Goal: Task Accomplishment & Management: Use online tool/utility

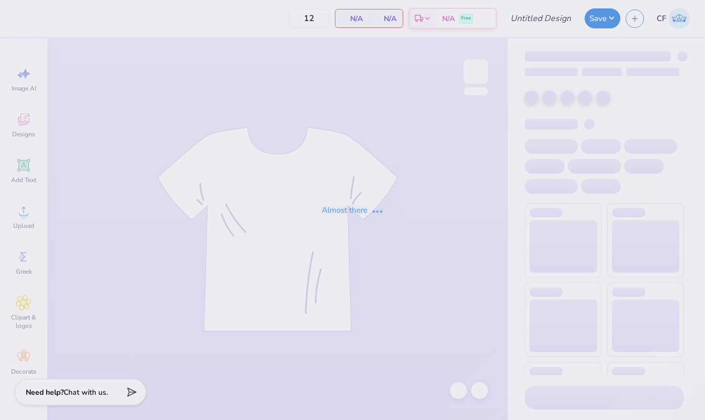
type input "SK Pep Supper"
type input "50"
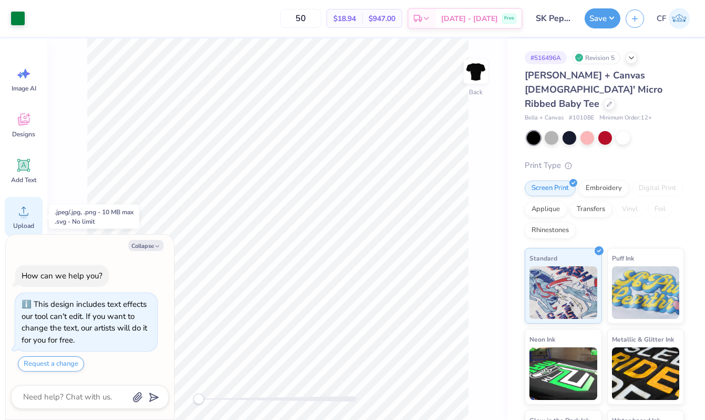
click at [24, 213] on circle at bounding box center [23, 214] width 7 height 7
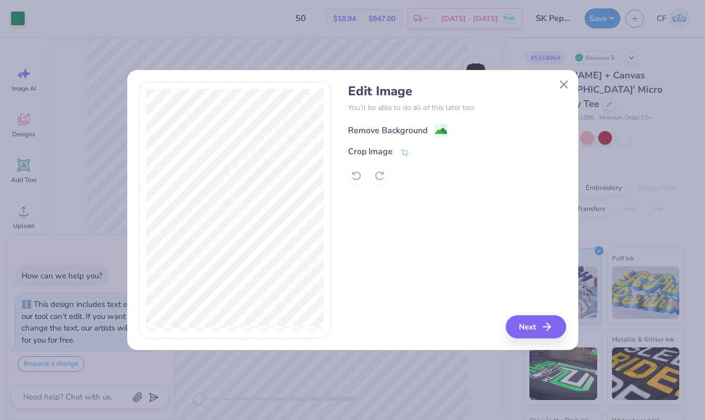
click at [390, 125] on div "Remove Background" at bounding box center [387, 130] width 79 height 13
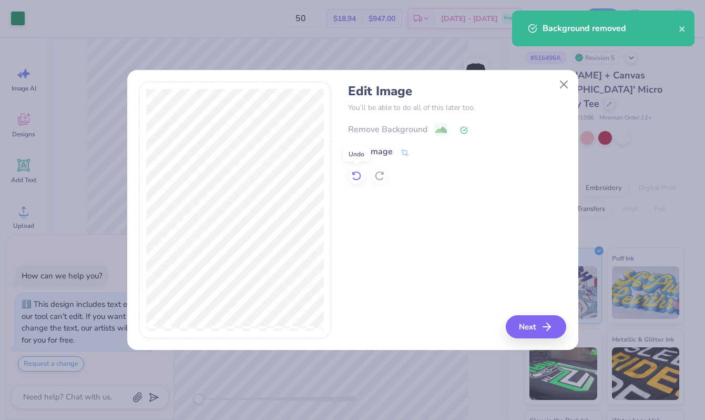
click at [359, 174] on icon at bounding box center [356, 175] width 11 height 11
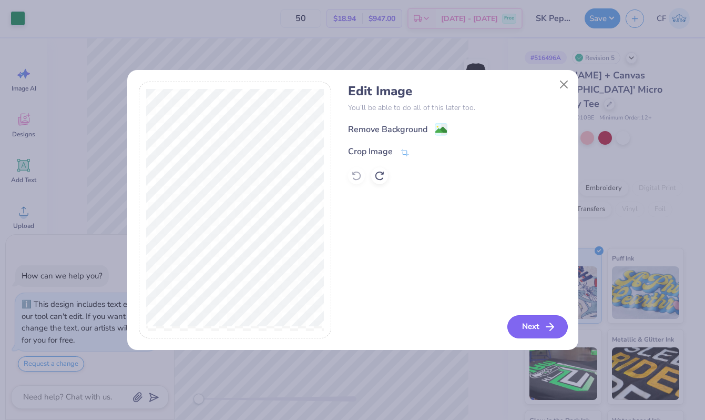
click at [532, 333] on button "Next" at bounding box center [537, 326] width 60 height 23
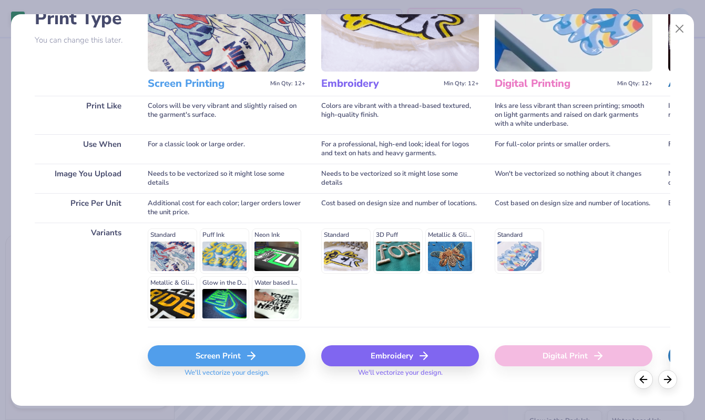
scroll to position [105, 0]
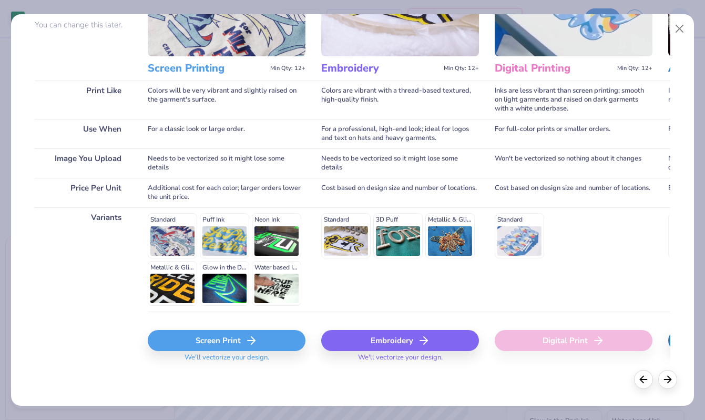
click at [226, 336] on div "Screen Print" at bounding box center [227, 340] width 158 height 21
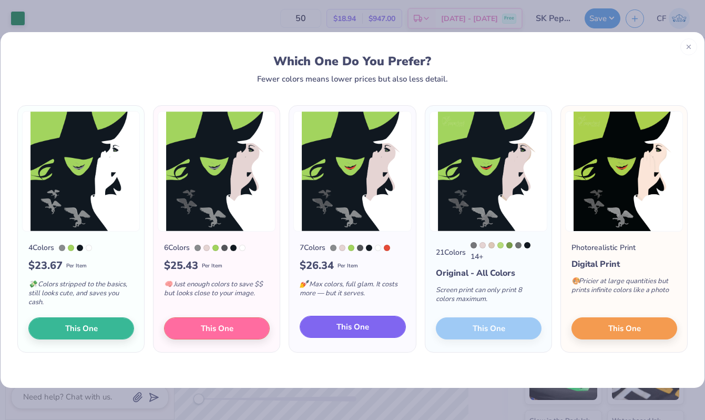
click at [332, 324] on button "This One" at bounding box center [353, 326] width 106 height 22
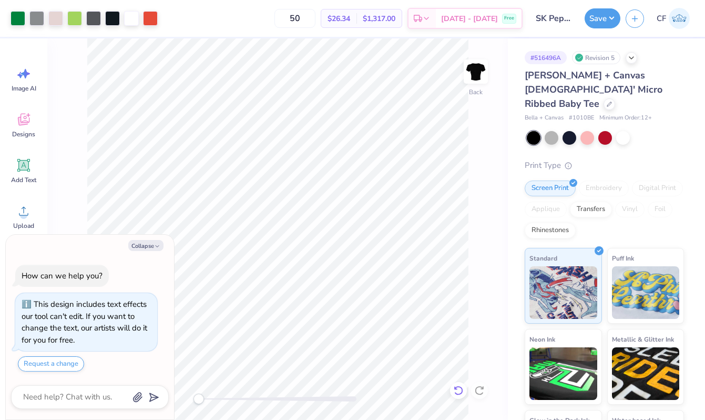
click at [456, 394] on icon at bounding box center [458, 390] width 11 height 11
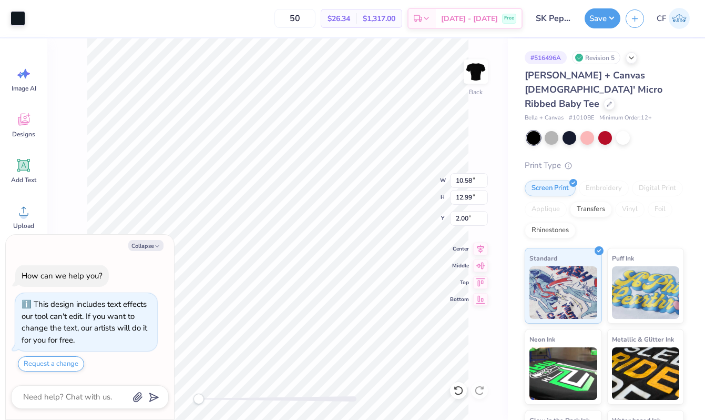
type textarea "x"
type input "0.38"
type input "0.23"
type input "12.20"
drag, startPoint x: 199, startPoint y: 400, endPoint x: 240, endPoint y: 398, distance: 41.1
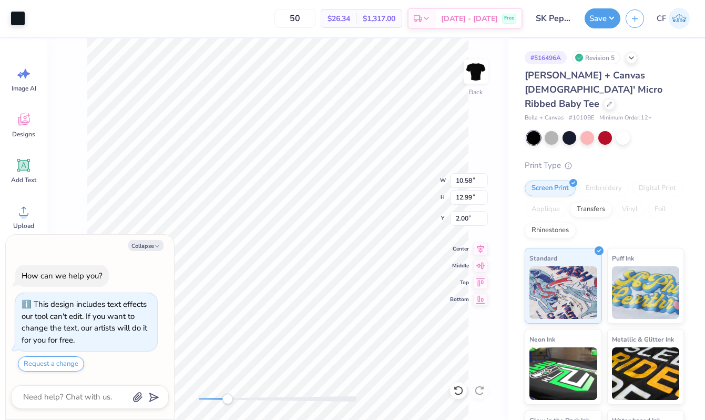
click at [233, 398] on div "Accessibility label" at bounding box center [227, 398] width 11 height 11
type textarea "x"
type input "0.22"
type input "0.04"
type input "12.49"
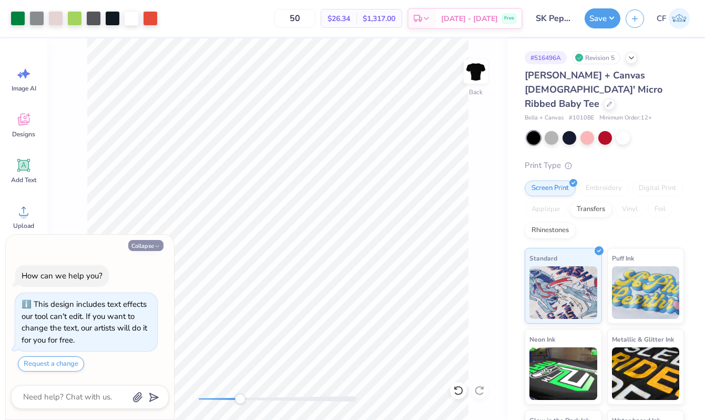
click at [144, 245] on button "Collapse" at bounding box center [145, 245] width 35 height 11
type textarea "x"
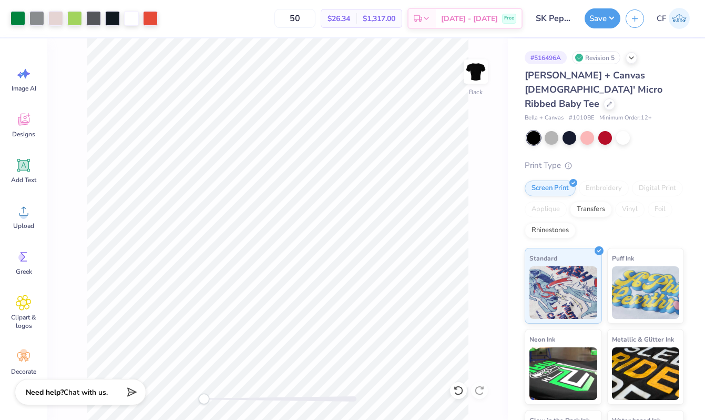
drag, startPoint x: 243, startPoint y: 399, endPoint x: 206, endPoint y: 398, distance: 37.3
click at [206, 396] on div "Accessibility label" at bounding box center [204, 398] width 11 height 11
click at [76, 17] on div at bounding box center [74, 17] width 15 height 15
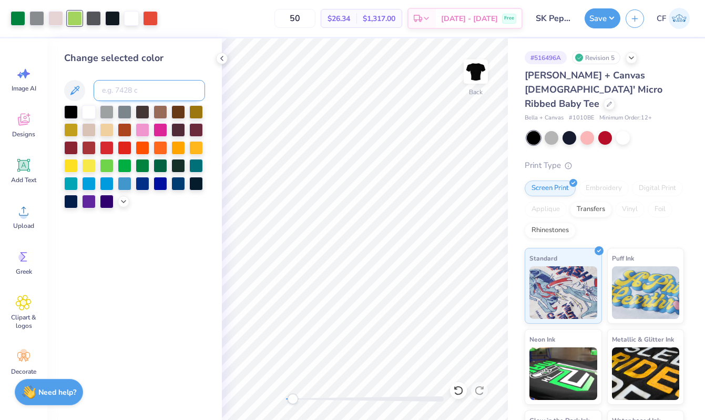
click at [152, 94] on input at bounding box center [149, 90] width 111 height 21
type input "348"
click at [459, 393] on icon at bounding box center [458, 390] width 11 height 11
click at [143, 91] on input at bounding box center [149, 90] width 111 height 21
type input "367"
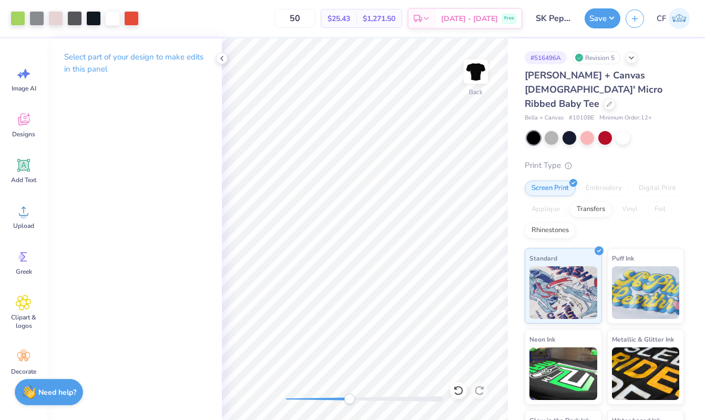
drag, startPoint x: 294, startPoint y: 398, endPoint x: 360, endPoint y: 399, distance: 66.3
click at [355, 399] on div "Accessibility label" at bounding box center [349, 398] width 11 height 11
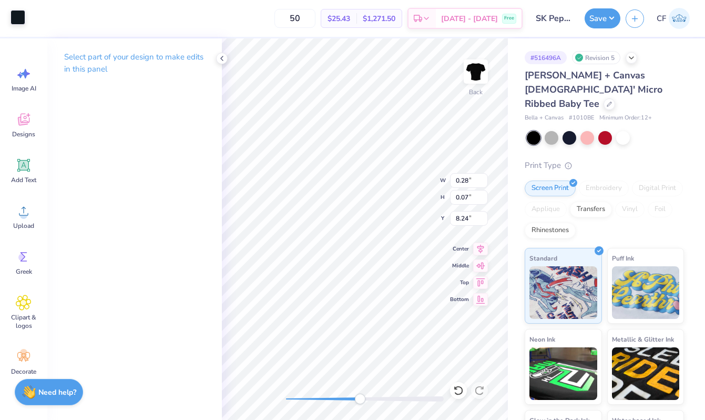
click at [16, 18] on div at bounding box center [18, 17] width 15 height 15
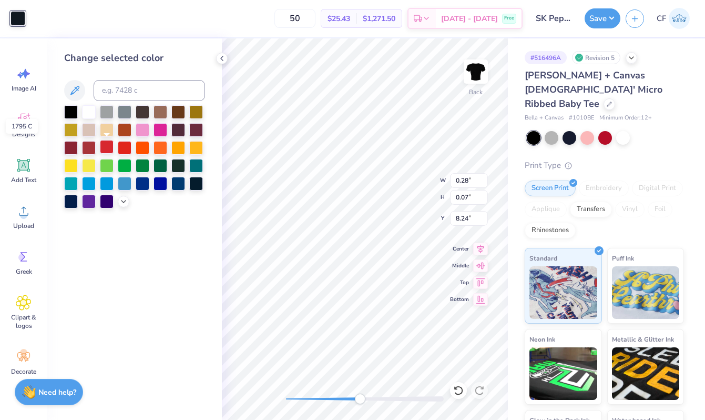
click at [102, 149] on div at bounding box center [107, 147] width 14 height 14
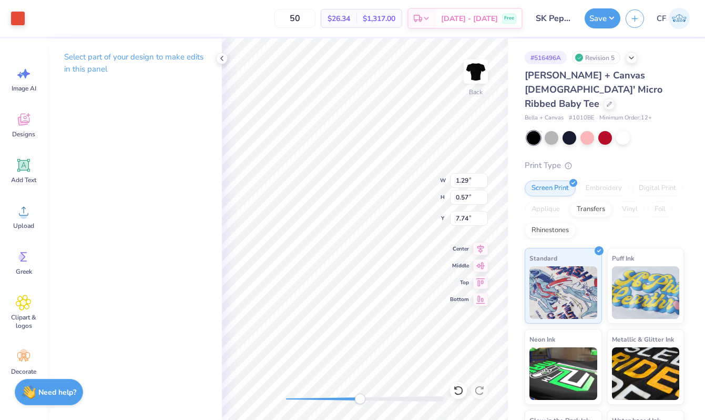
type input "1.29"
type input "0.57"
type input "7.74"
click at [18, 15] on div at bounding box center [18, 17] width 15 height 15
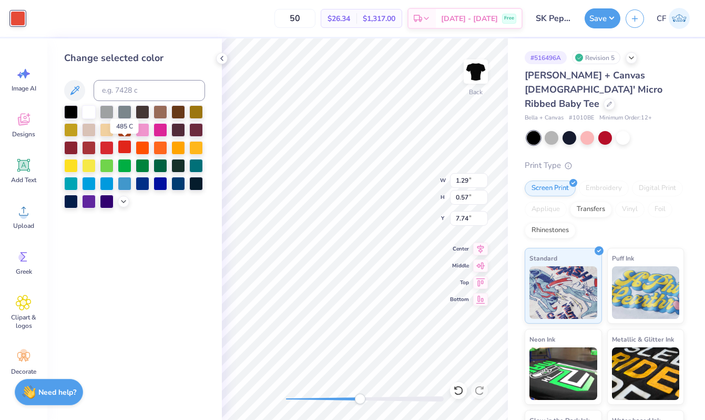
click at [128, 149] on div at bounding box center [125, 147] width 14 height 14
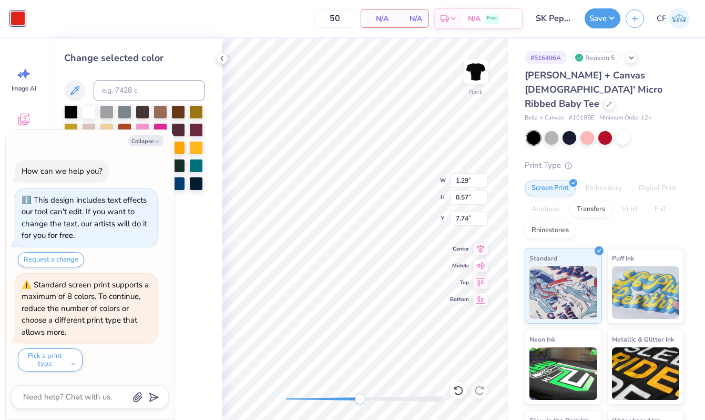
type textarea "x"
type input "0.10"
type input "0.05"
type input "8.24"
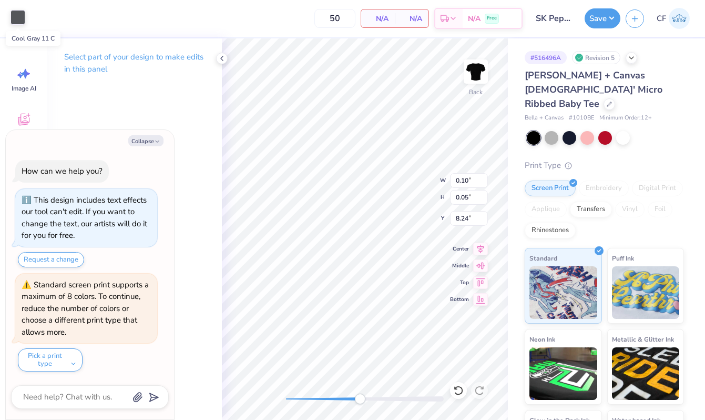
click at [21, 13] on div at bounding box center [18, 17] width 15 height 15
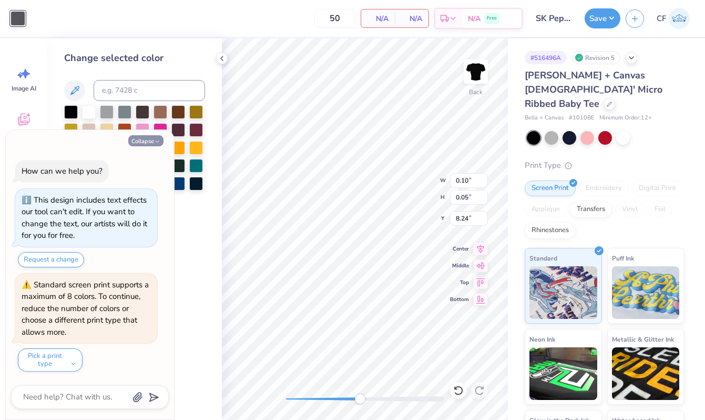
click at [154, 136] on button "Collapse" at bounding box center [145, 140] width 35 height 11
type textarea "x"
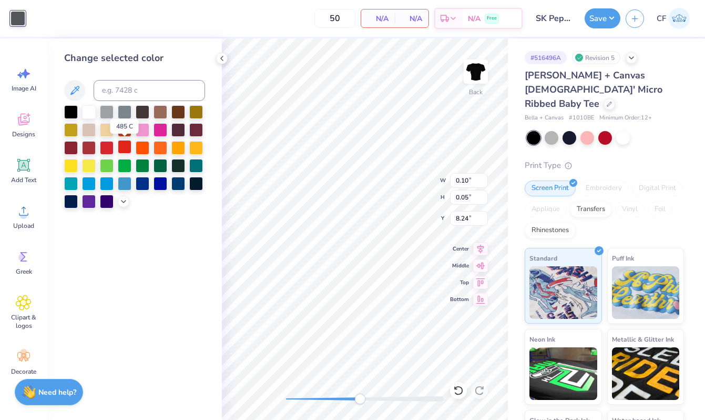
click at [127, 144] on div at bounding box center [125, 147] width 14 height 14
type input "10.58"
type input "12.99"
type input "2.00"
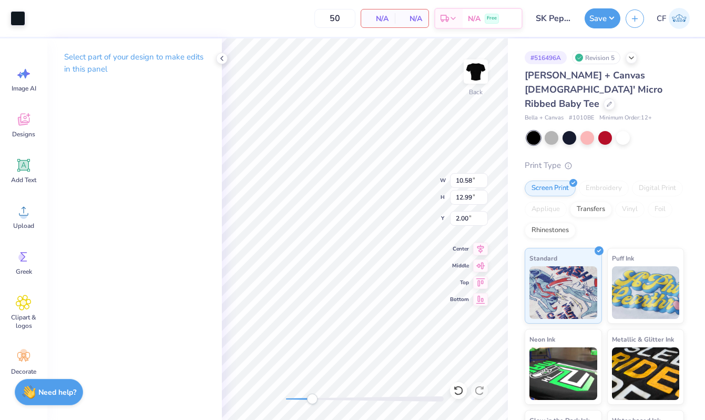
drag, startPoint x: 360, startPoint y: 402, endPoint x: 312, endPoint y: 400, distance: 47.9
click at [312, 400] on div "Accessibility label" at bounding box center [312, 398] width 11 height 11
click at [272, 399] on div "Back W 10.58 10.58 " H 12.99 12.99 " Y 2.00 2.00 " Center Middle Top Bottom" at bounding box center [365, 228] width 286 height 381
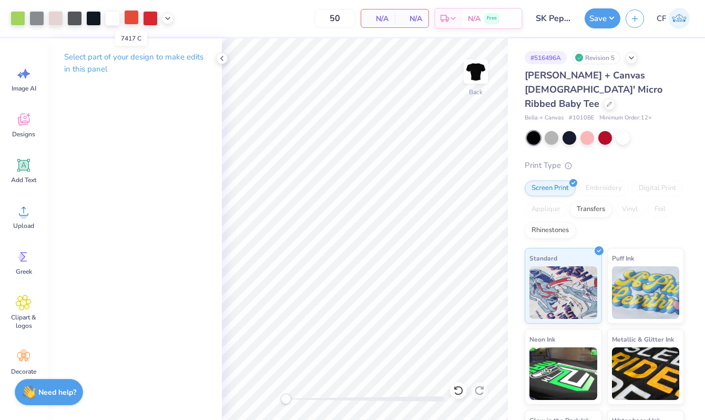
click at [135, 19] on div at bounding box center [131, 17] width 15 height 15
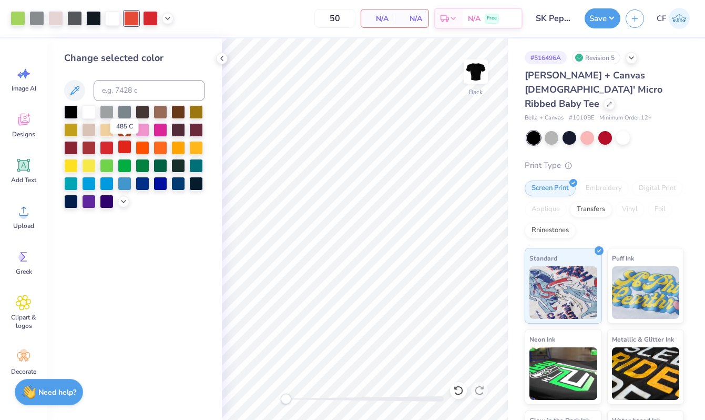
click at [120, 145] on div at bounding box center [125, 147] width 14 height 14
click at [150, 20] on div at bounding box center [150, 17] width 15 height 15
click at [108, 146] on div at bounding box center [107, 147] width 14 height 14
click at [133, 17] on div at bounding box center [131, 17] width 15 height 15
click at [106, 147] on div at bounding box center [107, 147] width 14 height 14
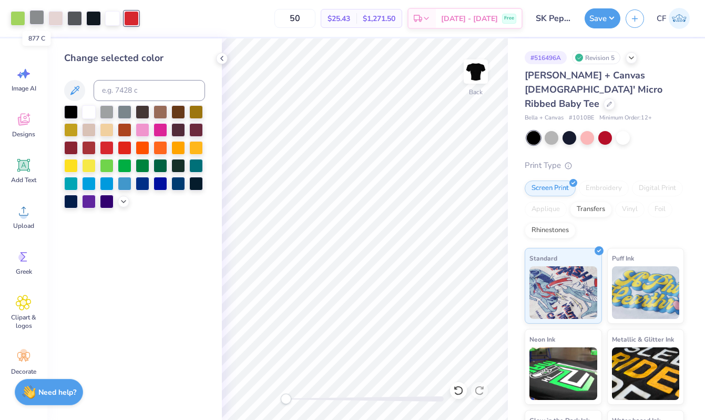
click at [40, 20] on div at bounding box center [36, 17] width 15 height 15
click at [71, 110] on div at bounding box center [71, 111] width 14 height 14
click at [77, 25] on div at bounding box center [74, 17] width 15 height 15
click at [71, 108] on div at bounding box center [71, 111] width 14 height 14
click at [70, 21] on div at bounding box center [74, 17] width 15 height 15
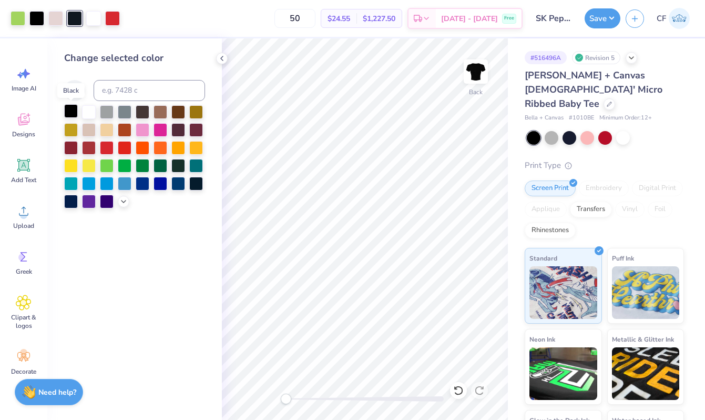
click at [70, 114] on div at bounding box center [71, 111] width 14 height 14
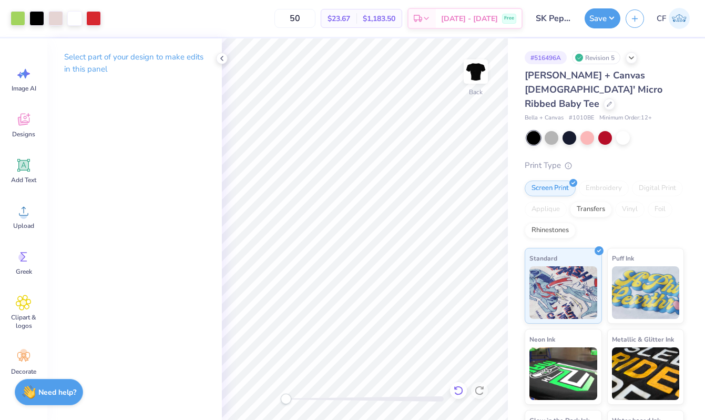
click at [452, 390] on div at bounding box center [458, 390] width 17 height 17
click at [59, 16] on div at bounding box center [55, 17] width 15 height 15
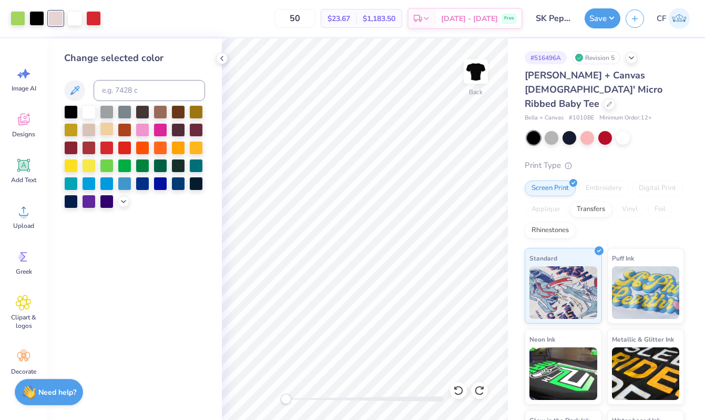
click at [108, 130] on div at bounding box center [107, 129] width 14 height 14
click at [124, 202] on icon at bounding box center [123, 200] width 8 height 8
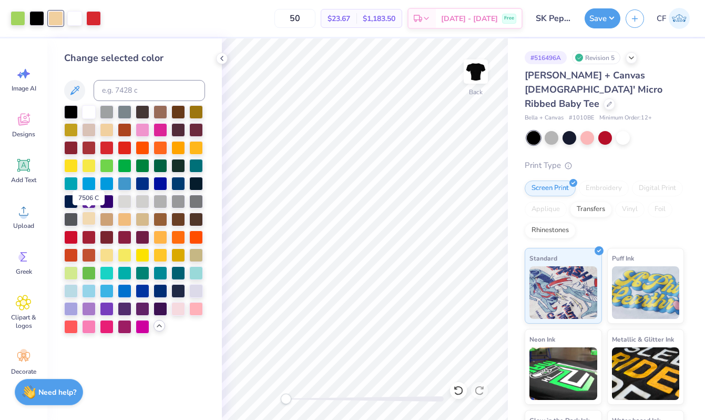
click at [94, 217] on div at bounding box center [89, 218] width 14 height 14
click at [105, 254] on div at bounding box center [107, 254] width 14 height 14
click at [143, 219] on div at bounding box center [143, 218] width 14 height 14
click at [89, 217] on div at bounding box center [89, 218] width 14 height 14
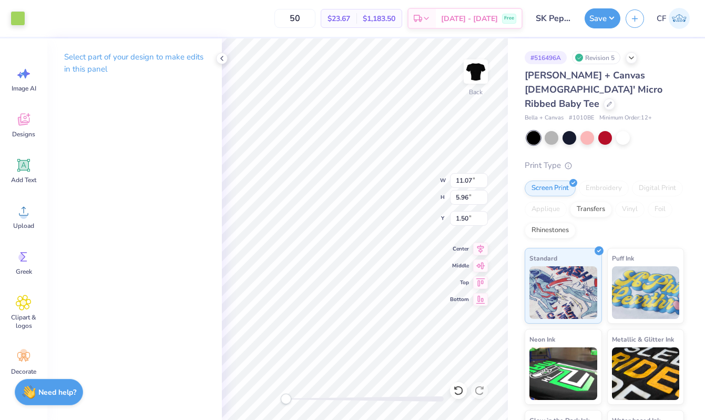
type input "10.58"
type input "12.99"
type input "2.01"
click at [459, 390] on icon at bounding box center [458, 390] width 11 height 11
type input "6.32"
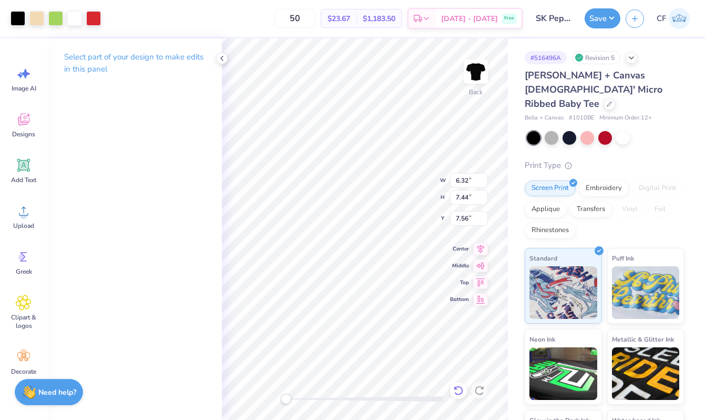
type input "7.44"
type input "7.56"
click at [454, 391] on icon at bounding box center [458, 390] width 11 height 11
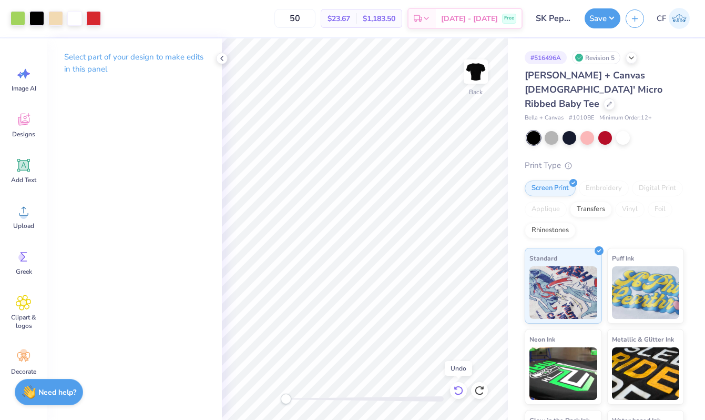
click at [454, 391] on icon at bounding box center [458, 390] width 11 height 11
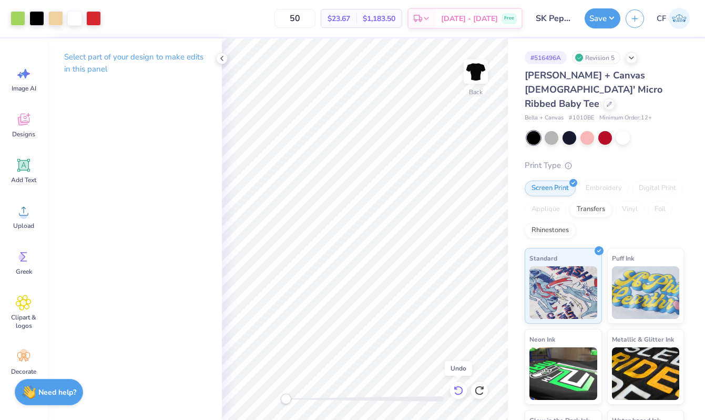
click at [454, 391] on icon at bounding box center [458, 390] width 11 height 11
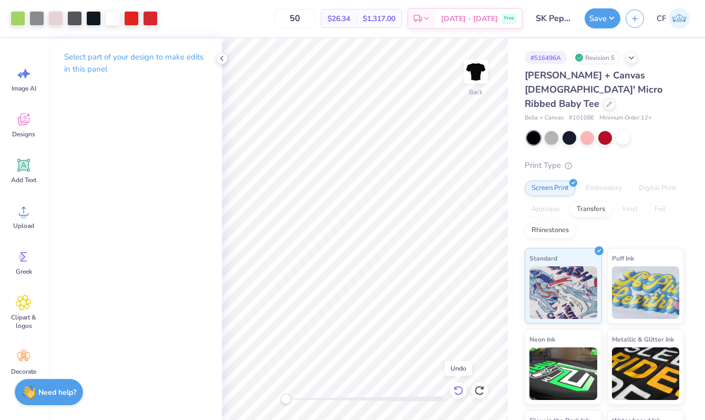
click at [454, 391] on icon at bounding box center [458, 390] width 11 height 11
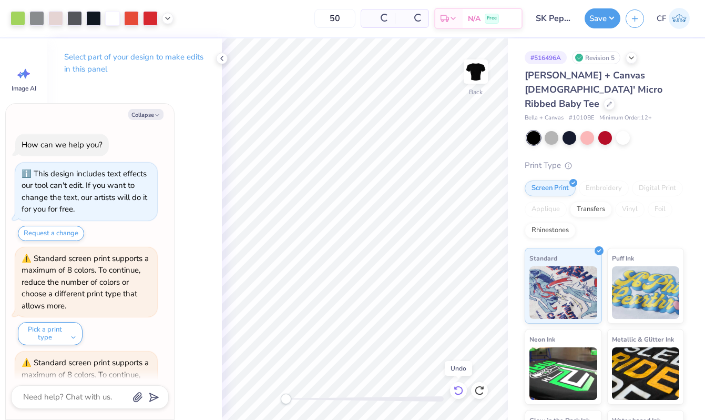
scroll to position [78, 0]
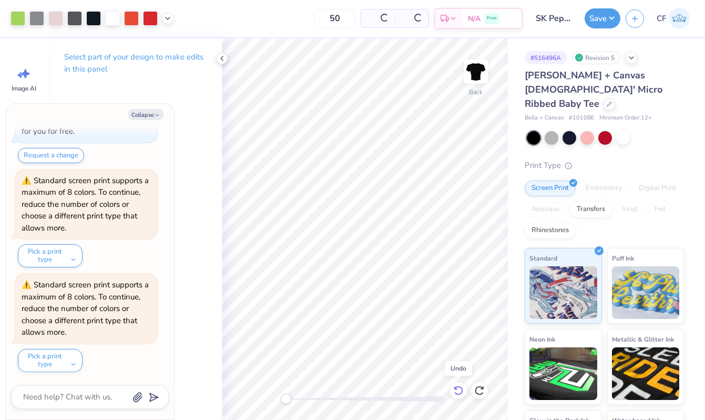
click at [454, 391] on icon at bounding box center [458, 390] width 11 height 11
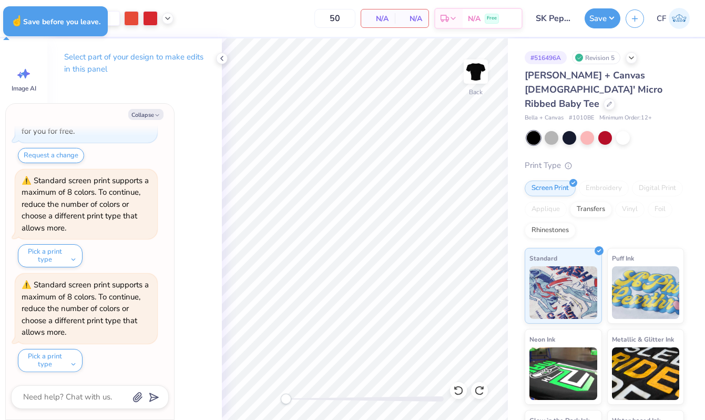
type textarea "x"
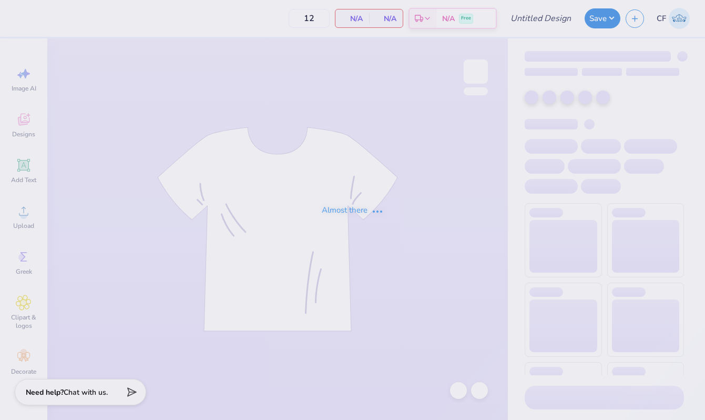
type input "SK Pep Supper"
type input "50"
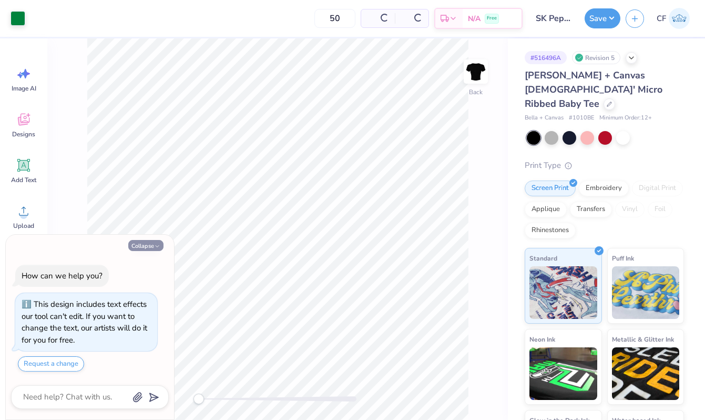
click at [143, 248] on button "Collapse" at bounding box center [145, 245] width 35 height 11
type textarea "x"
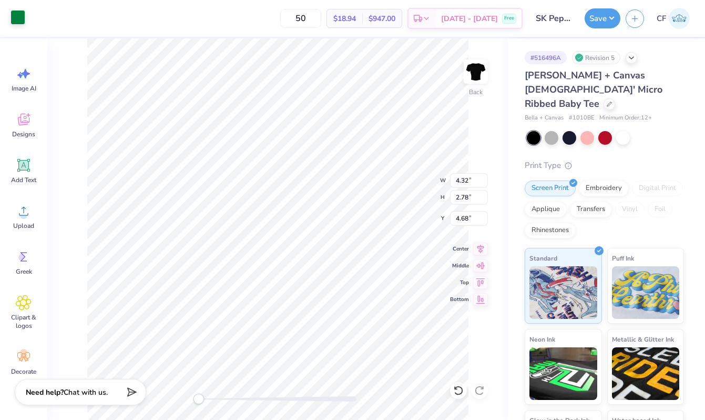
click at [21, 15] on div at bounding box center [18, 17] width 15 height 15
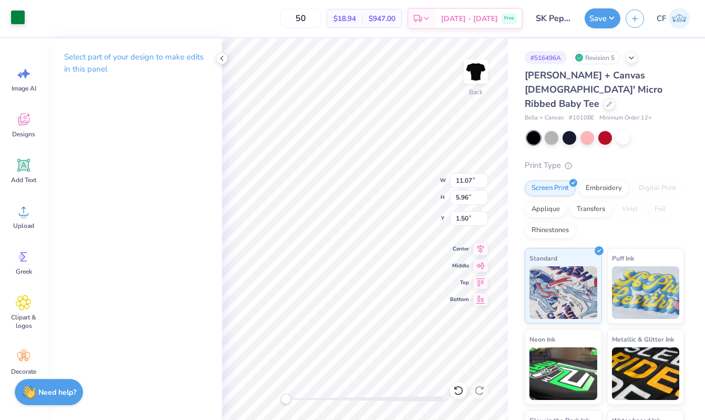
click at [15, 14] on div at bounding box center [18, 17] width 15 height 15
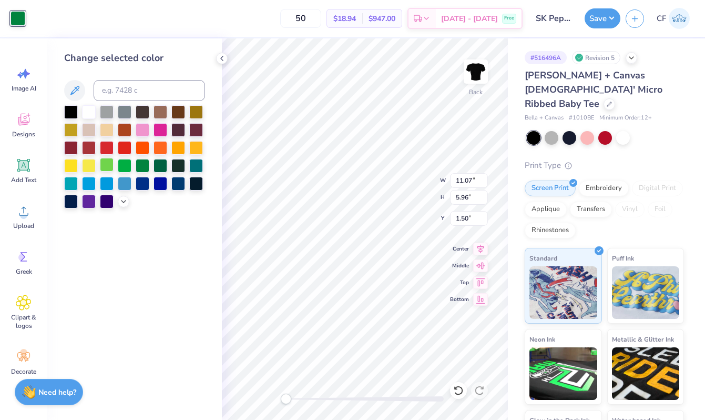
click at [105, 162] on div at bounding box center [107, 165] width 14 height 14
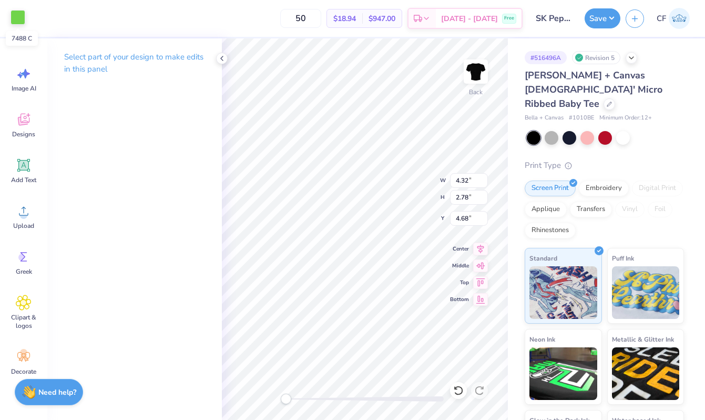
click at [12, 15] on div at bounding box center [18, 17] width 15 height 15
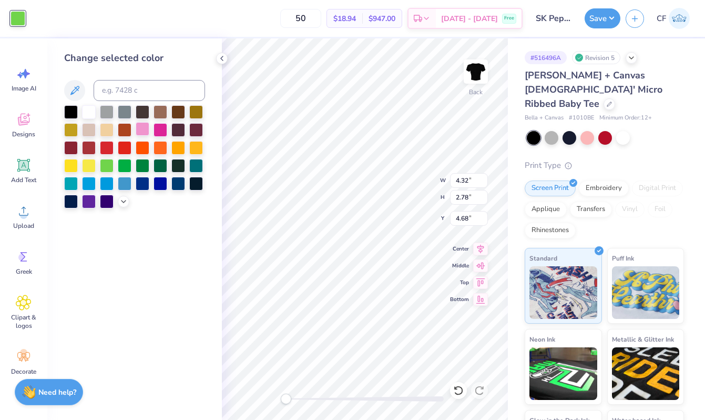
click at [138, 131] on div at bounding box center [143, 129] width 14 height 14
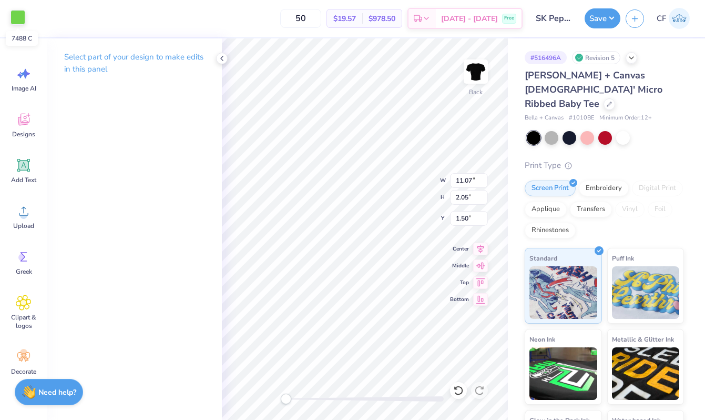
click at [23, 17] on div at bounding box center [18, 17] width 15 height 15
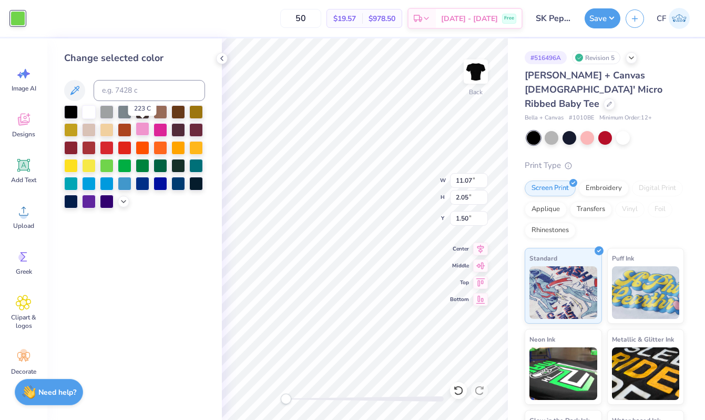
click at [146, 134] on div at bounding box center [143, 129] width 14 height 14
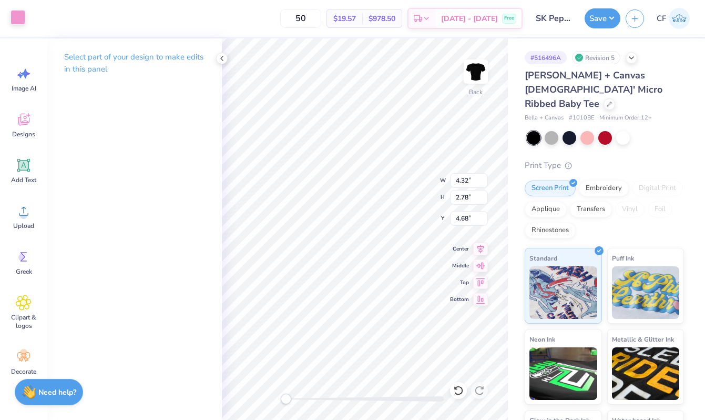
click at [17, 18] on div at bounding box center [18, 17] width 15 height 15
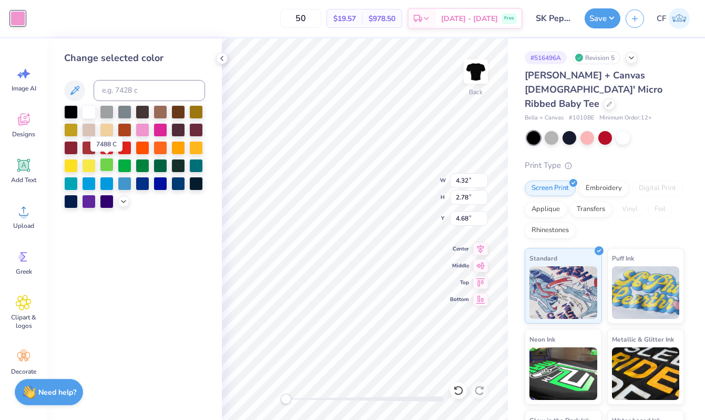
click at [103, 163] on div at bounding box center [107, 165] width 14 height 14
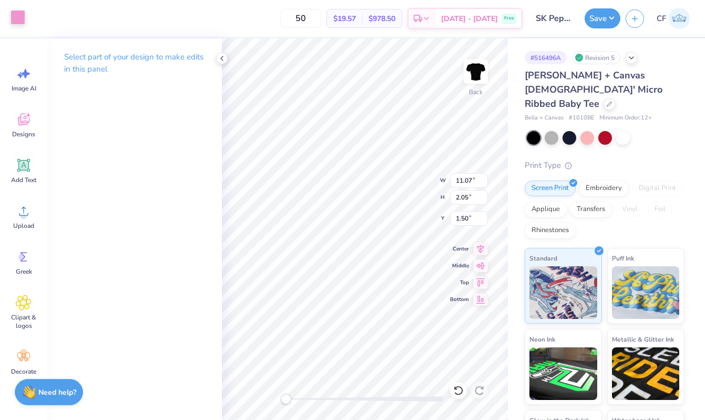
click at [21, 20] on div at bounding box center [18, 17] width 15 height 15
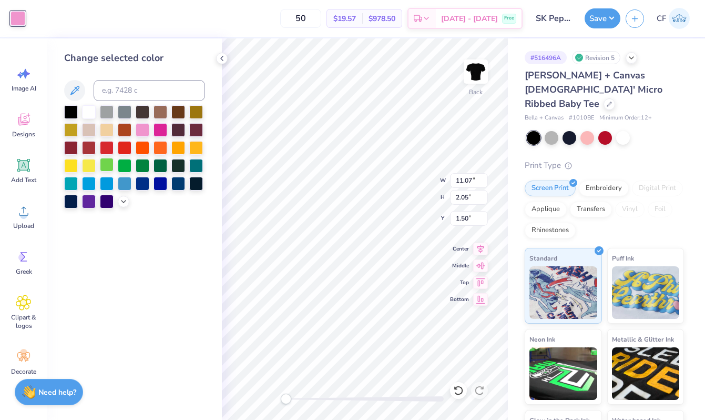
click at [109, 164] on div at bounding box center [107, 165] width 14 height 14
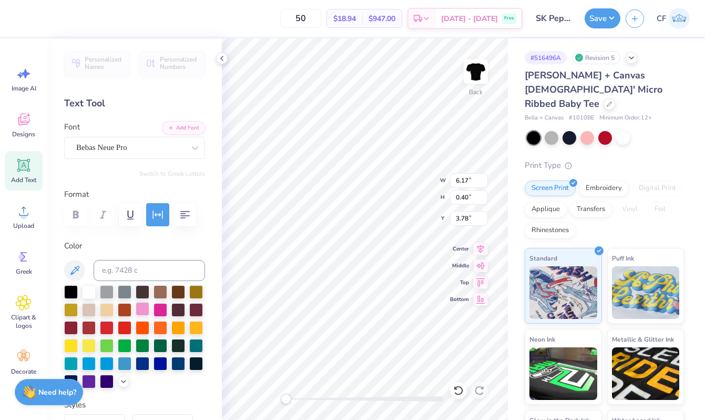
click at [144, 310] on div at bounding box center [143, 309] width 14 height 14
click at [120, 378] on icon at bounding box center [123, 380] width 8 height 8
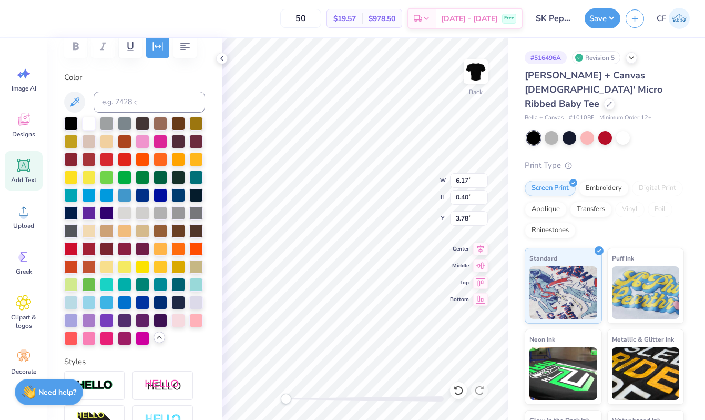
scroll to position [193, 0]
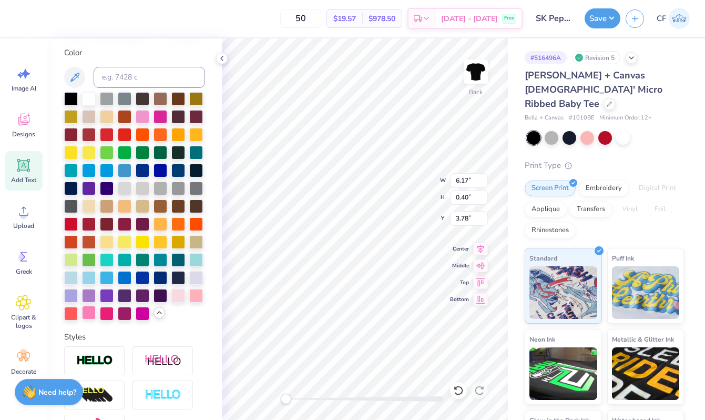
click at [90, 312] on div at bounding box center [89, 313] width 14 height 14
click at [395, 181] on div "Hold “Option ⌥” to see the space between elements." at bounding box center [403, 175] width 105 height 24
click at [485, 250] on icon at bounding box center [480, 247] width 15 height 13
click at [484, 250] on icon at bounding box center [480, 247] width 15 height 13
click at [600, 24] on button "Save" at bounding box center [603, 17] width 36 height 20
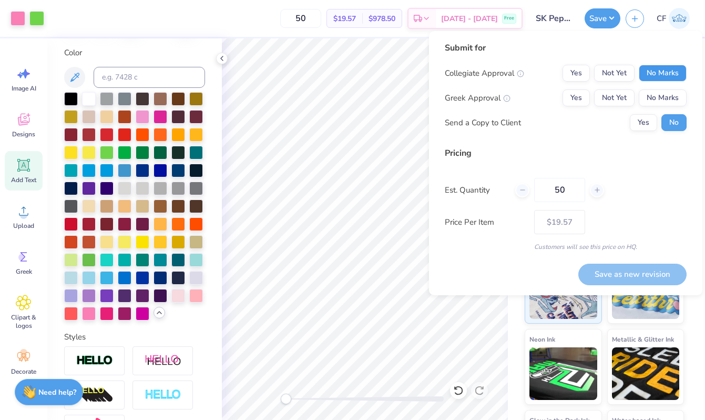
click at [663, 77] on button "No Marks" at bounding box center [663, 73] width 48 height 17
click at [588, 102] on button "Yes" at bounding box center [576, 97] width 27 height 17
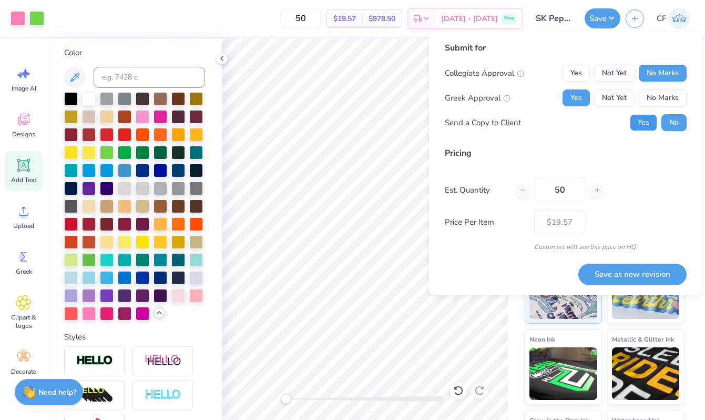
click at [639, 121] on button "Yes" at bounding box center [643, 122] width 27 height 17
click at [623, 276] on button "Save as new revision" at bounding box center [632, 274] width 108 height 22
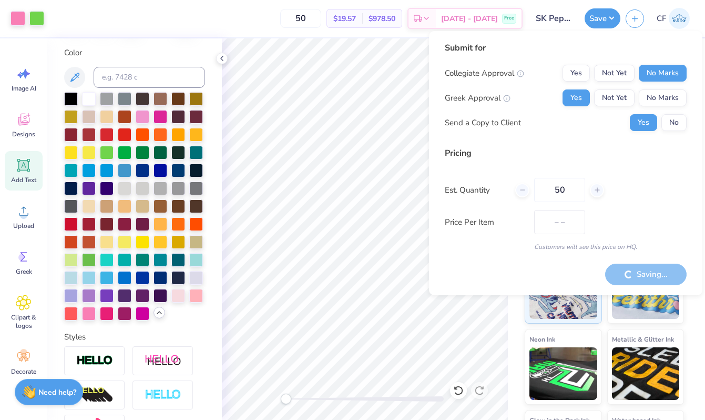
type input "$19.57"
